Goal: Task Accomplishment & Management: Complete application form

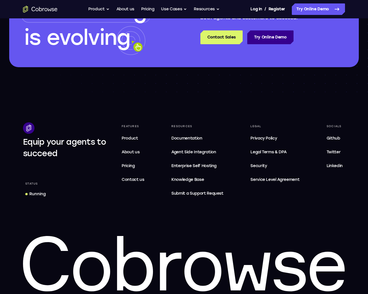
scroll to position [1703, 0]
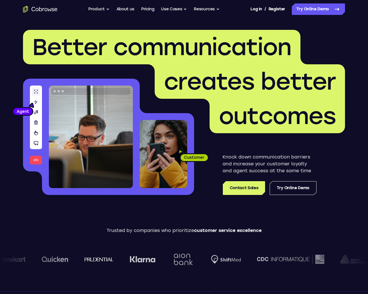
scroll to position [1703, 0]
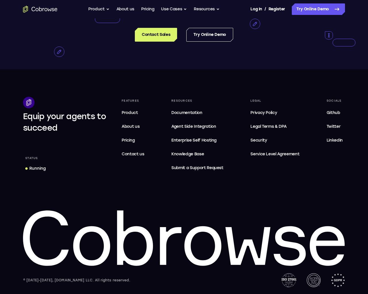
scroll to position [2626, 0]
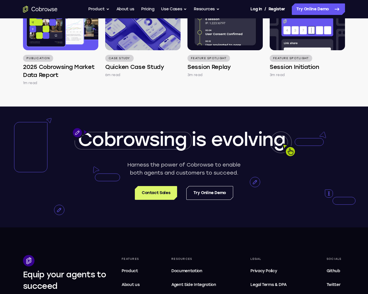
scroll to position [2260, 0]
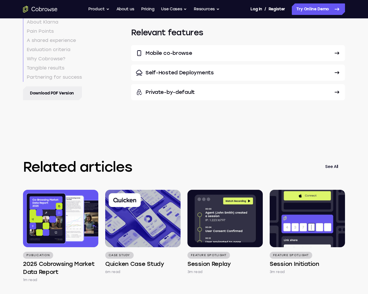
scroll to position [2626, 0]
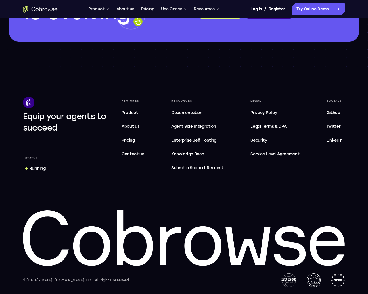
scroll to position [1703, 0]
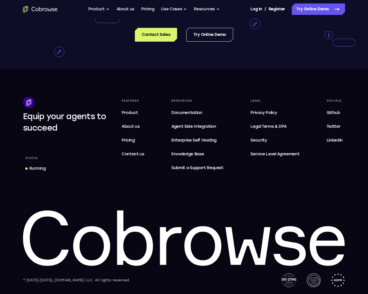
scroll to position [2626, 0]
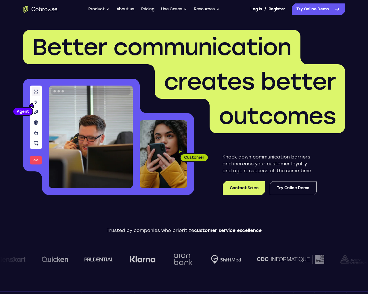
scroll to position [1703, 0]
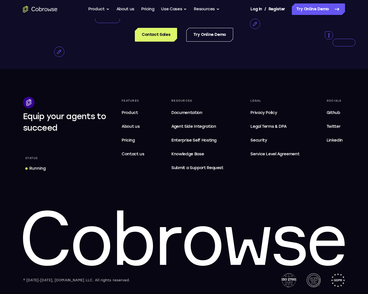
scroll to position [2626, 0]
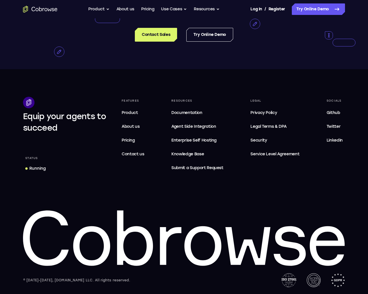
scroll to position [2626, 0]
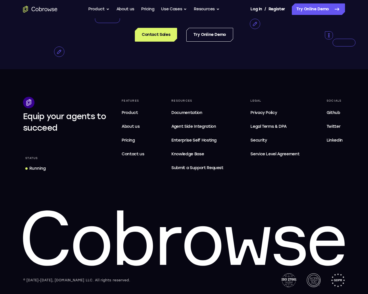
scroll to position [2626, 0]
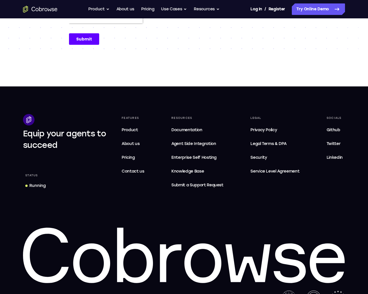
scroll to position [239, 0]
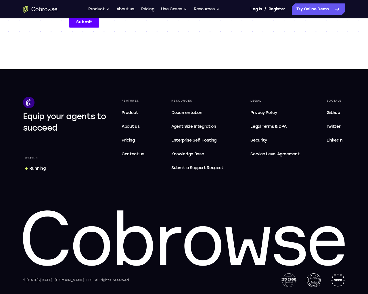
type input "e"
type input "sample@email.tst"
type input "74097073"
type textarea "e"
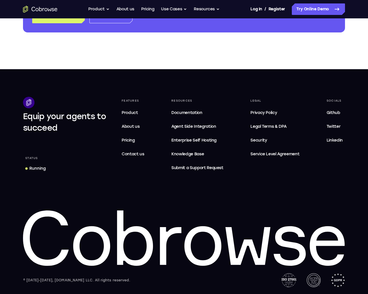
type input "e"
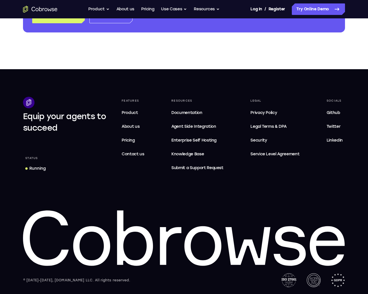
type input "e"
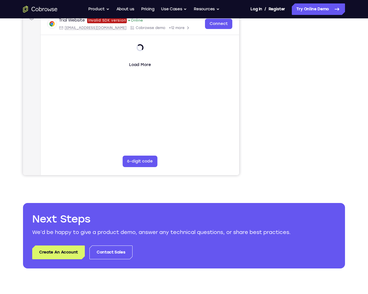
type input "web@example.com"
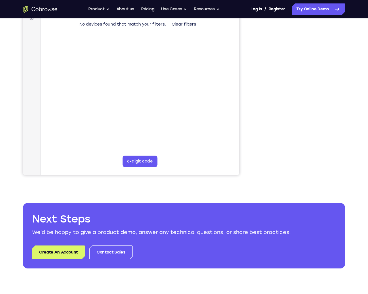
type input "e"
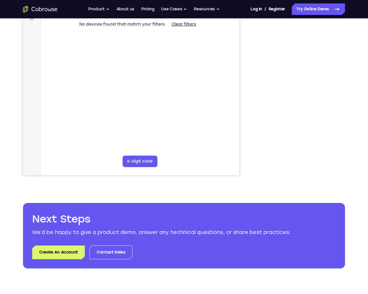
type input "e"
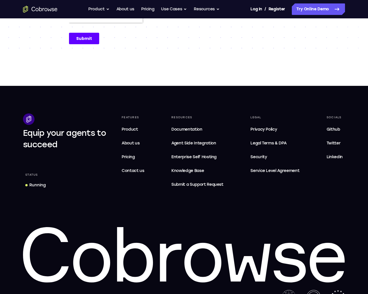
scroll to position [239, 0]
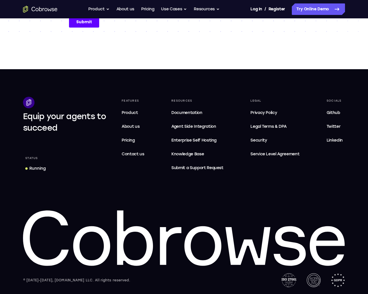
type input "e"
type input "sample@email.tst"
type input "74654684"
type textarea "e"
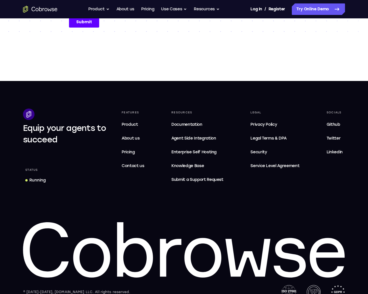
scroll to position [251, 0]
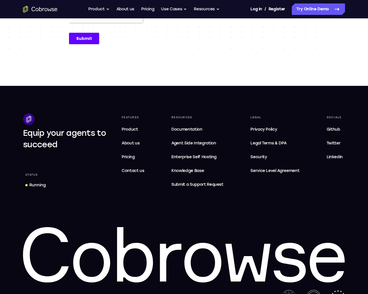
scroll to position [239, 0]
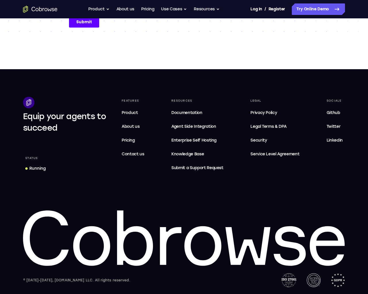
scroll to position [239, 0]
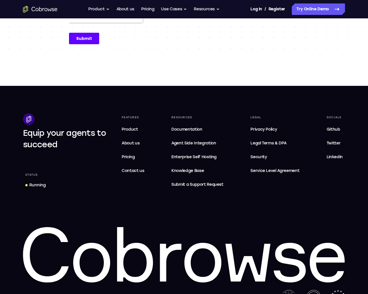
scroll to position [239, 0]
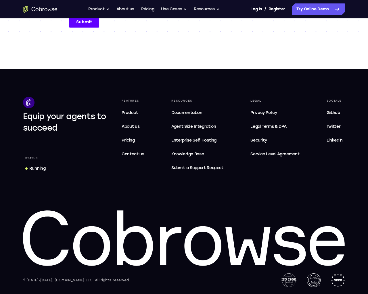
scroll to position [239, 0]
type input "e"
type input "sample@email.tst"
type input "93234976"
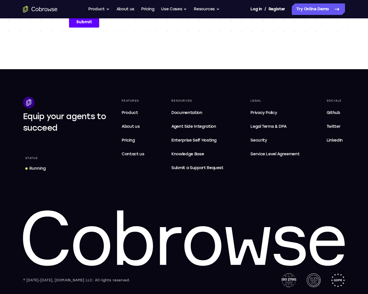
type textarea "e"
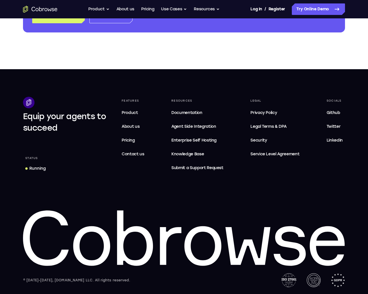
type input "e"
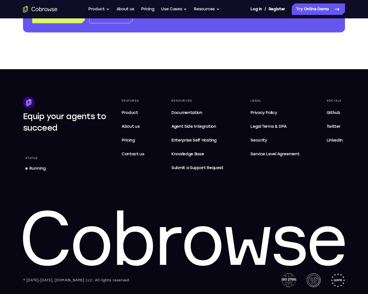
type input "e"
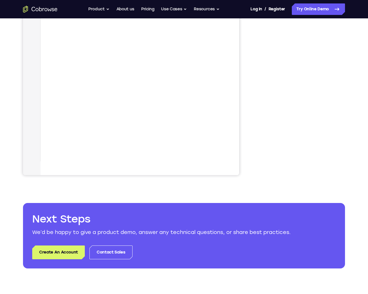
scroll to position [75, 0]
